Goal: Check status

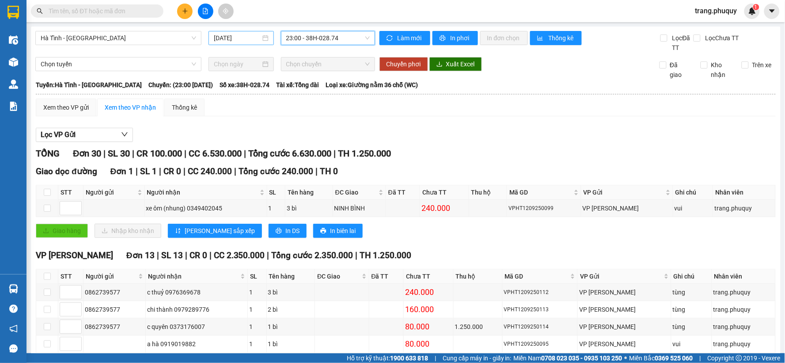
click at [238, 31] on div "[DATE]" at bounding box center [240, 38] width 65 height 14
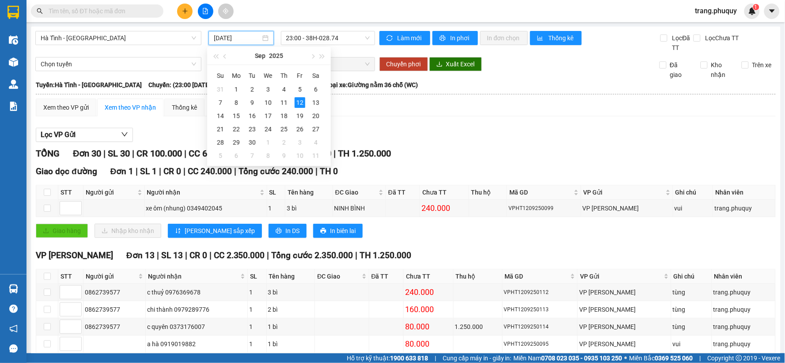
click at [237, 35] on input "[DATE]" at bounding box center [237, 38] width 46 height 10
click at [284, 103] on div "11" at bounding box center [284, 102] width 11 height 11
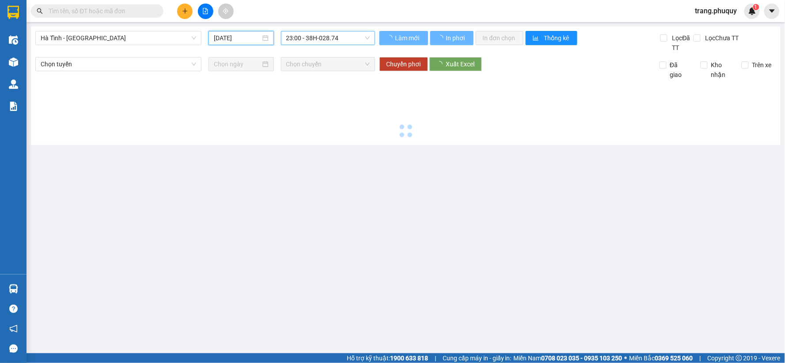
type input "[DATE]"
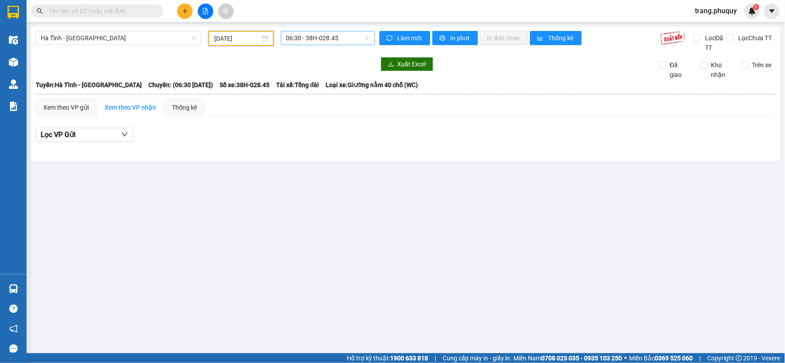
click at [330, 40] on span "06:30 - 38H-028.45" at bounding box center [327, 37] width 83 height 13
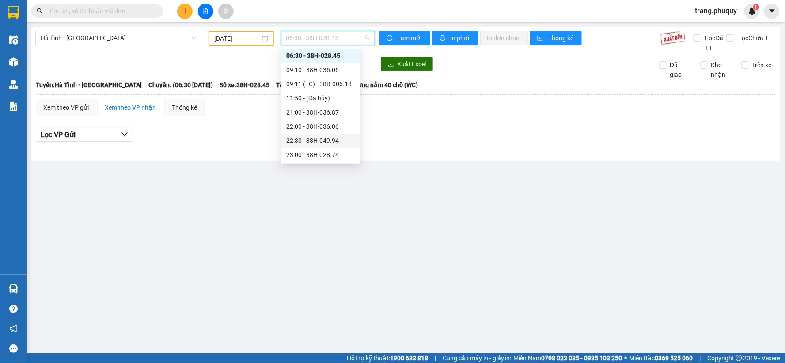
scroll to position [28, 0]
click at [324, 141] on div "23:00 - 38H-028.74" at bounding box center [320, 141] width 69 height 10
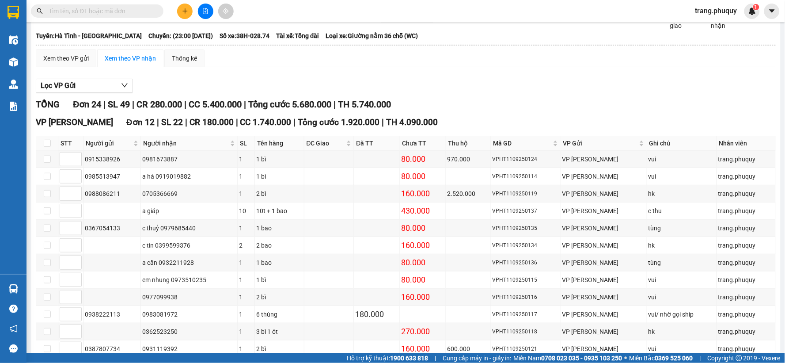
scroll to position [98, 0]
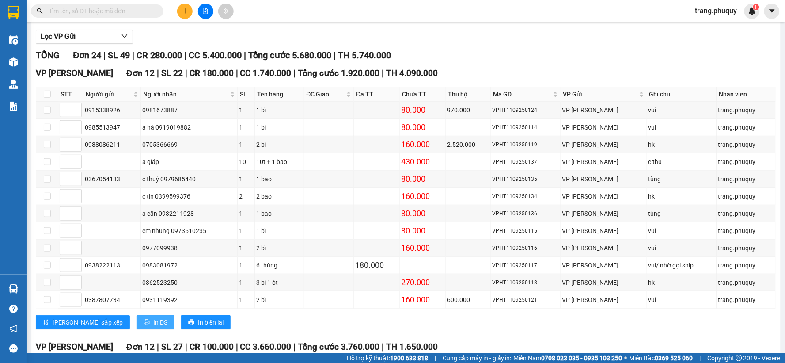
click at [136, 329] on button "In DS" at bounding box center [155, 322] width 38 height 14
